Goal: Task Accomplishment & Management: Manage account settings

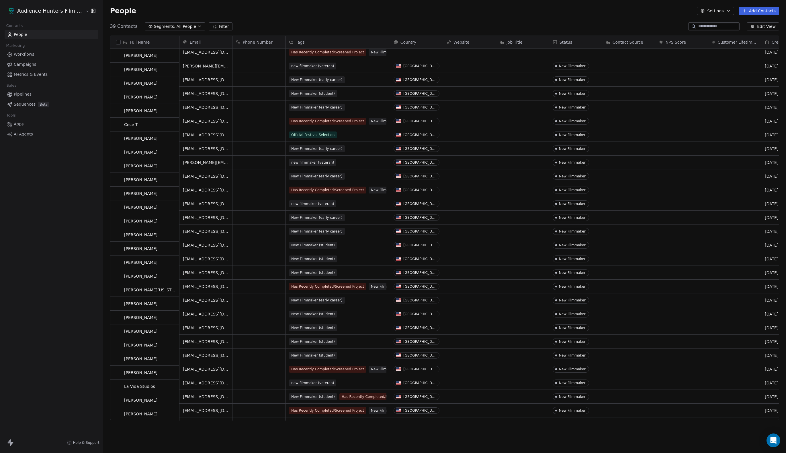
scroll to position [17, 0]
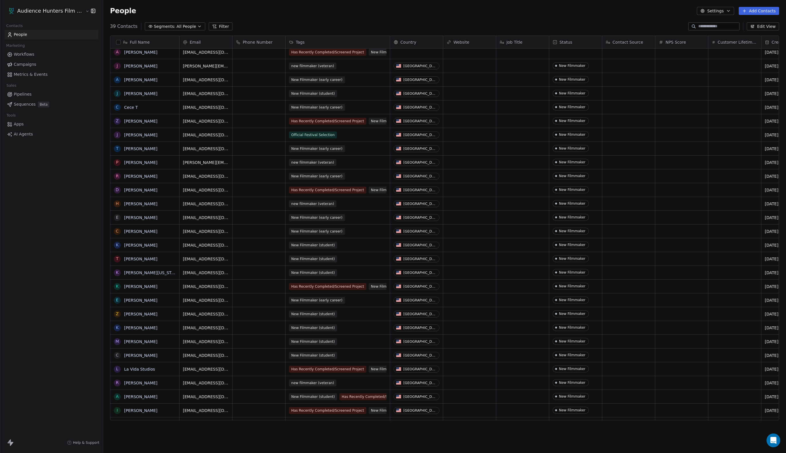
click at [700, 15] on div "People Settings Add Contacts" at bounding box center [444, 11] width 683 height 22
click at [702, 13] on button "Settings" at bounding box center [715, 11] width 37 height 8
click at [706, 33] on span "Tags" at bounding box center [701, 33] width 9 height 6
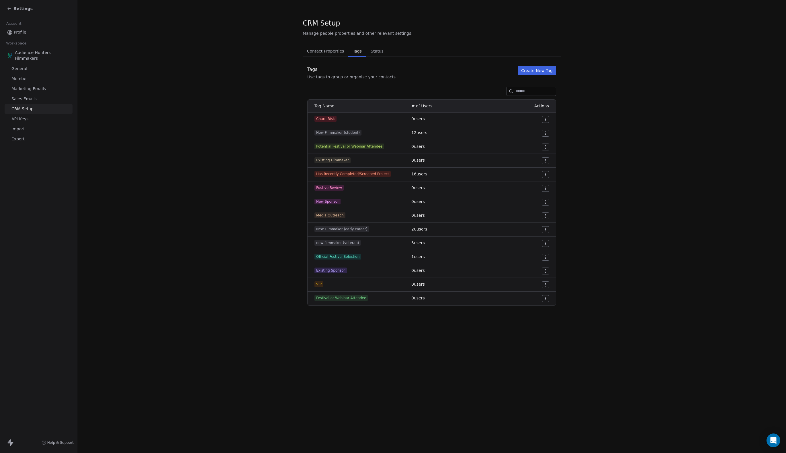
click at [550, 70] on button "Create New Tag" at bounding box center [537, 70] width 38 height 9
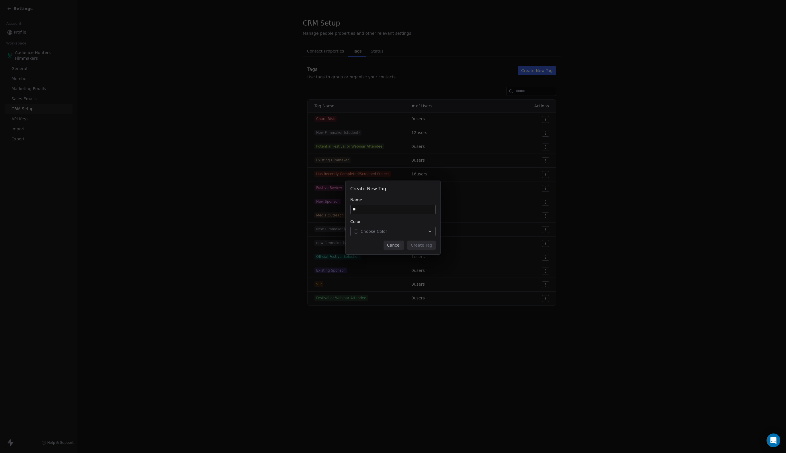
type input "*"
type input "**********"
click at [427, 232] on div "Choose Color" at bounding box center [393, 231] width 79 height 6
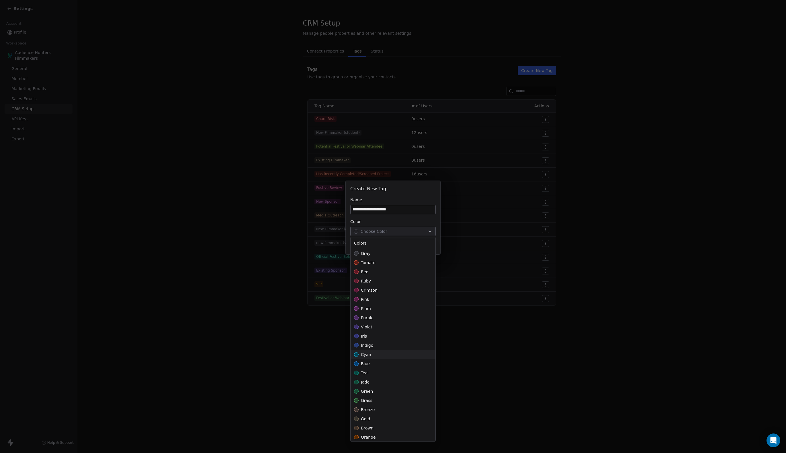
click at [371, 353] on span "cyan" at bounding box center [366, 354] width 10 height 6
click at [582, 256] on div "**********" at bounding box center [393, 227] width 786 height 110
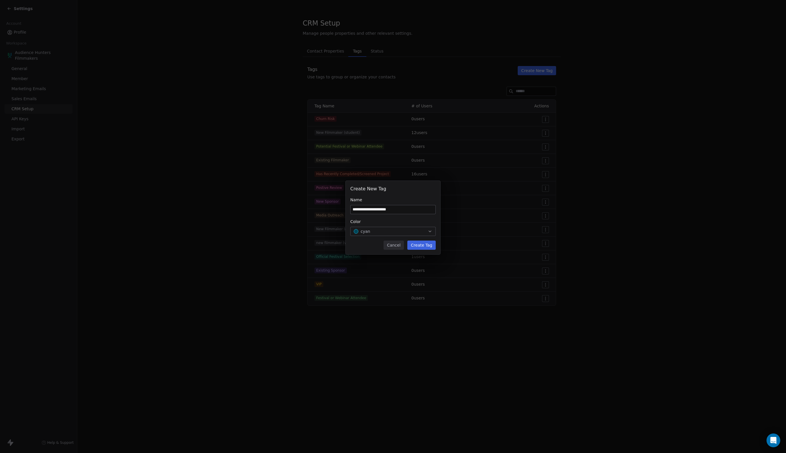
click at [424, 244] on button "Create Tag" at bounding box center [422, 244] width 28 height 9
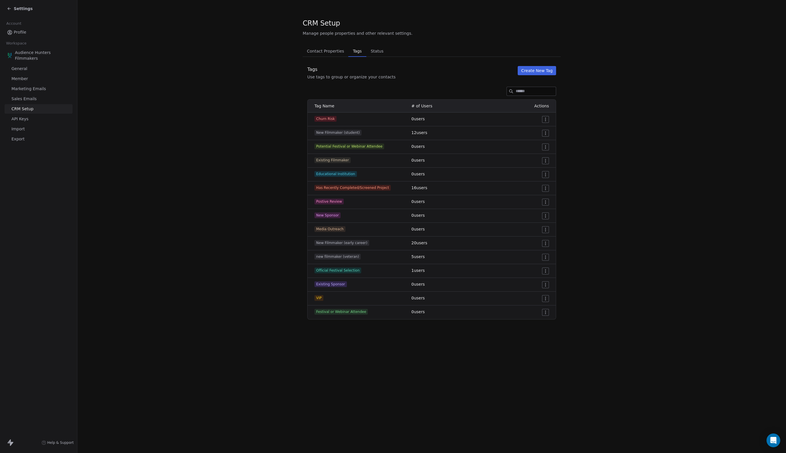
click at [45, 72] on link "General" at bounding box center [39, 68] width 68 height 9
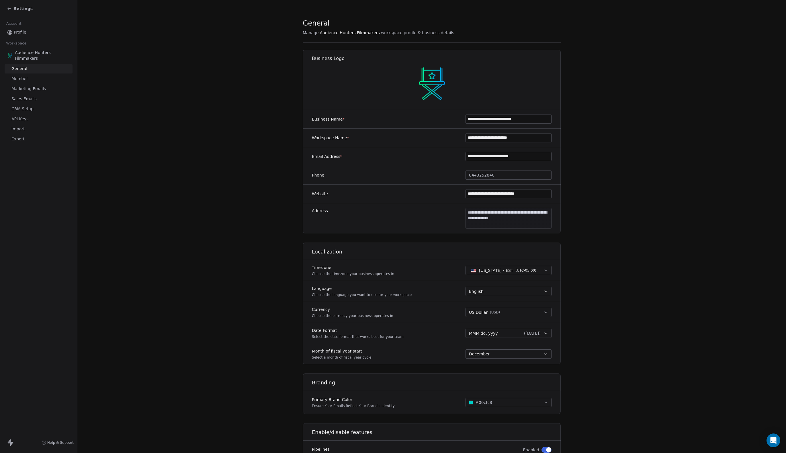
click at [38, 68] on link "General" at bounding box center [39, 68] width 68 height 9
click at [38, 83] on link "Member" at bounding box center [39, 78] width 68 height 9
